Goal: Task Accomplishment & Management: Complete application form

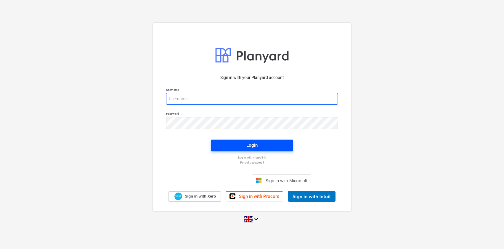
type input "[PERSON_NAME][EMAIL_ADDRESS][DOMAIN_NAME]"
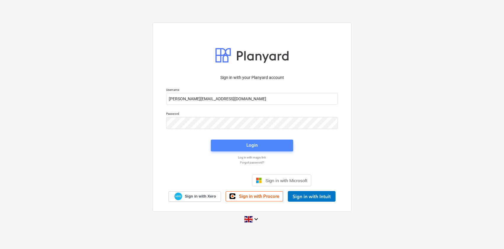
click at [249, 149] on button "Login" at bounding box center [252, 146] width 82 height 12
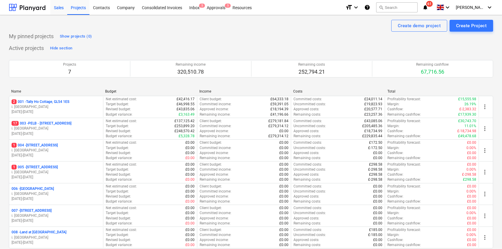
click at [59, 7] on div "Sales" at bounding box center [58, 7] width 17 height 15
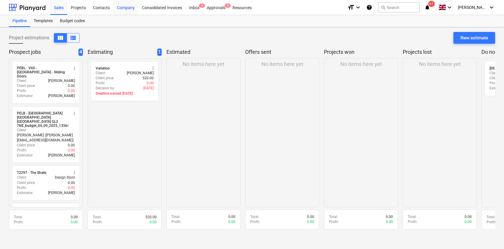
click at [127, 8] on div "Company" at bounding box center [125, 7] width 25 height 15
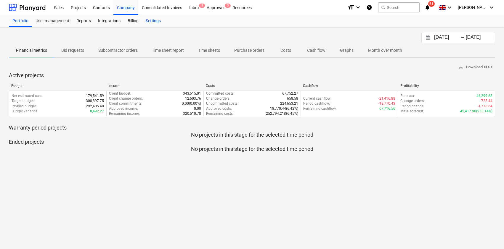
click at [155, 20] on div "Settings" at bounding box center [153, 21] width 22 height 12
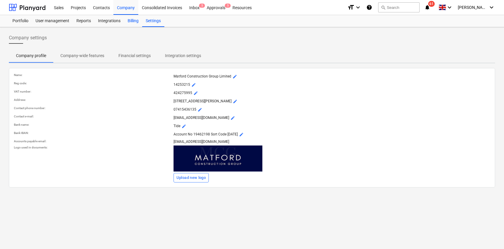
click at [134, 21] on div "Billing" at bounding box center [133, 21] width 18 height 12
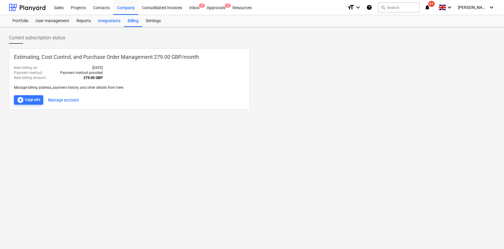
click at [110, 21] on div "Integrations" at bounding box center [110, 21] width 30 height 12
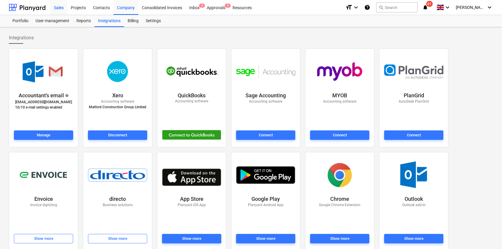
click at [59, 8] on div "Sales" at bounding box center [58, 7] width 17 height 15
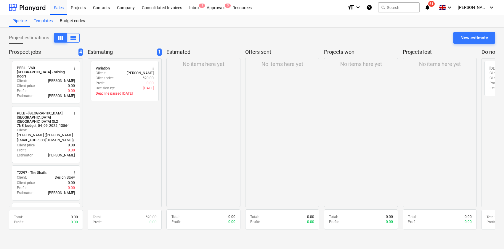
click at [44, 22] on div "Templates" at bounding box center [43, 21] width 26 height 12
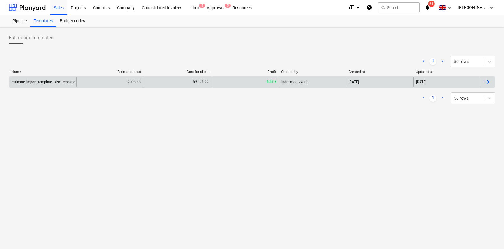
click at [39, 82] on div "estimate_import_template ..xlsx template" at bounding box center [44, 82] width 64 height 4
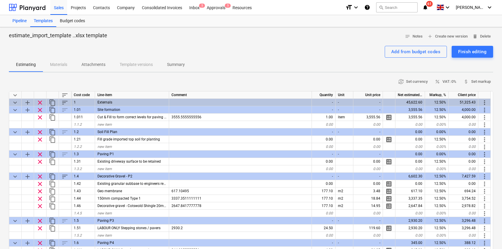
click at [24, 23] on div "Pipeline" at bounding box center [19, 21] width 21 height 12
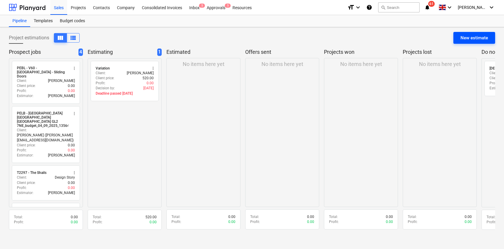
click at [479, 37] on div "New estimate" at bounding box center [475, 38] width 28 height 8
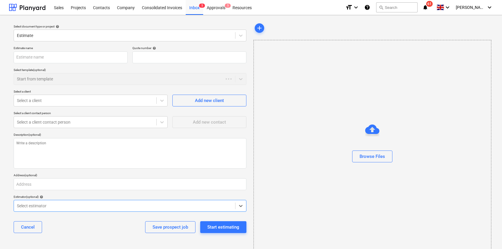
type textarea "x"
type input "QU-0064"
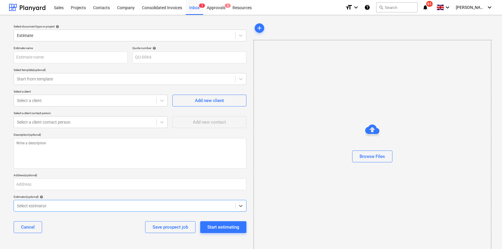
type textarea "x"
click at [68, 80] on div at bounding box center [124, 79] width 215 height 6
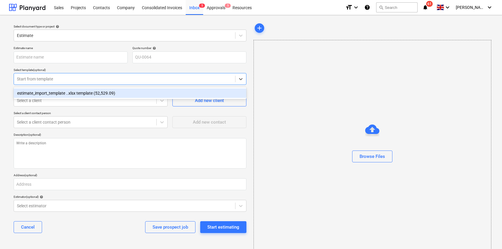
click at [65, 68] on div "Select template (optional)" at bounding box center [130, 70] width 233 height 4
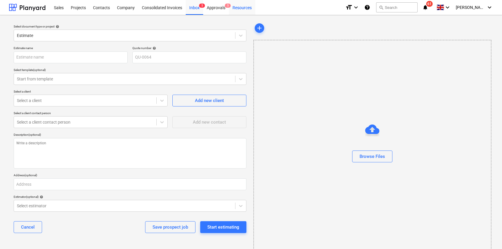
click at [244, 7] on div "Resources" at bounding box center [242, 7] width 26 height 15
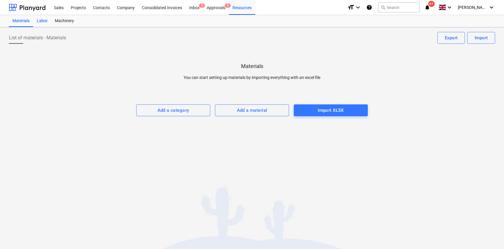
click at [44, 23] on div "Labor" at bounding box center [42, 21] width 18 height 12
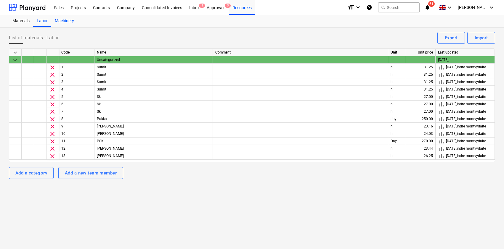
click at [66, 21] on div "Machinery" at bounding box center [64, 21] width 26 height 12
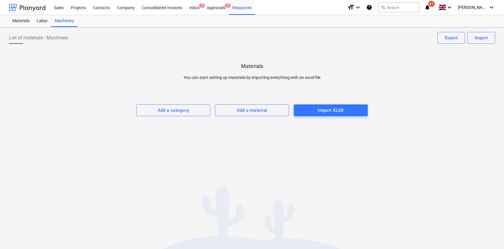
click at [39, 9] on div at bounding box center [27, 7] width 37 height 15
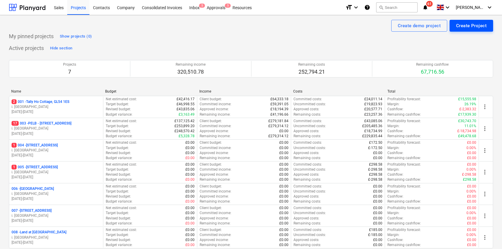
click at [484, 26] on div "Create Project" at bounding box center [471, 26] width 31 height 8
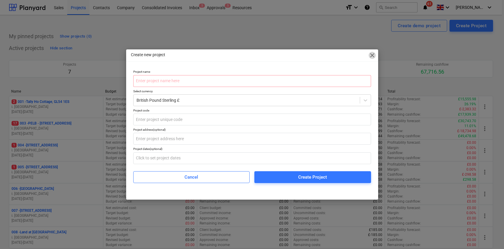
click at [371, 55] on span "close" at bounding box center [372, 55] width 7 height 7
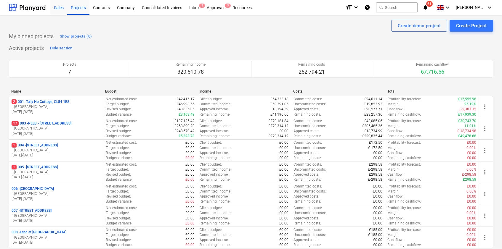
click at [62, 8] on div "Sales" at bounding box center [58, 7] width 17 height 15
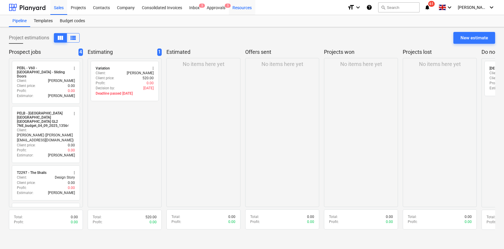
click at [249, 8] on div "Resources" at bounding box center [242, 7] width 26 height 15
